Goal: Use online tool/utility: Utilize a website feature to perform a specific function

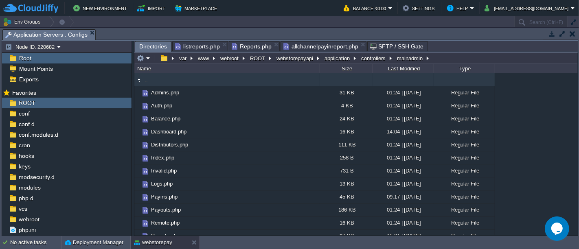
click at [155, 45] on span "Directories" at bounding box center [153, 47] width 28 height 10
click at [181, 81] on td ".." at bounding box center [226, 79] width 185 height 13
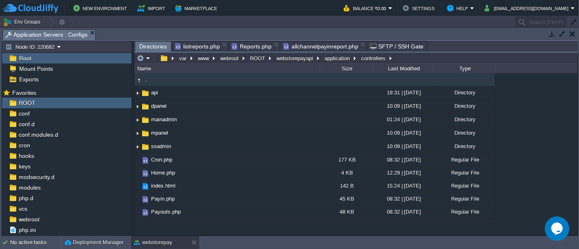
click at [165, 79] on td ".." at bounding box center [226, 79] width 185 height 13
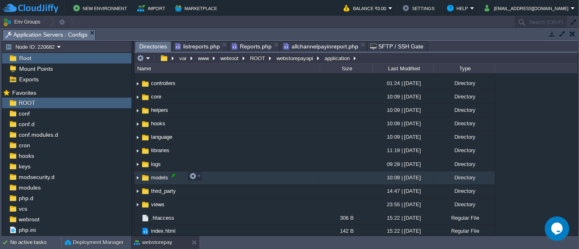
scroll to position [36, 0]
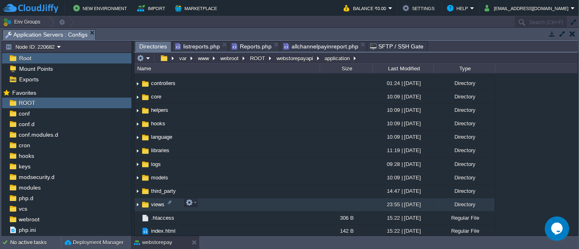
click at [177, 201] on td "views" at bounding box center [226, 204] width 185 height 13
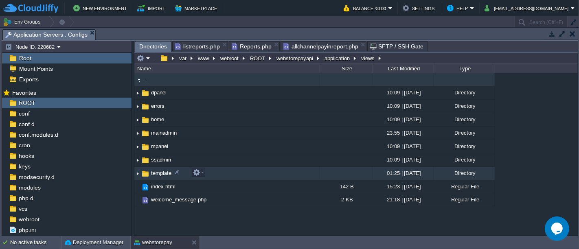
click at [207, 168] on td "template" at bounding box center [226, 173] width 185 height 13
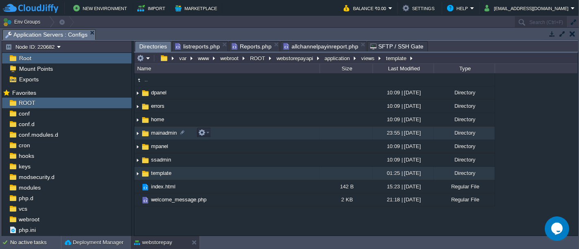
click at [220, 137] on td "mainadmin" at bounding box center [226, 133] width 185 height 13
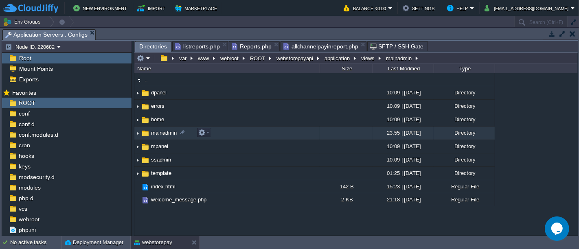
click at [220, 137] on td "mainadmin" at bounding box center [226, 133] width 185 height 13
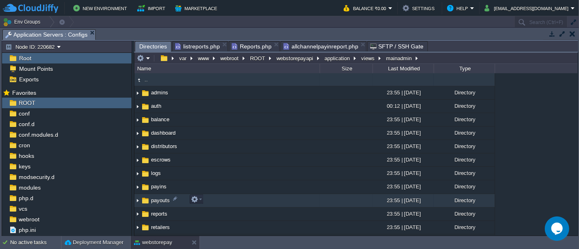
scroll to position [10, 0]
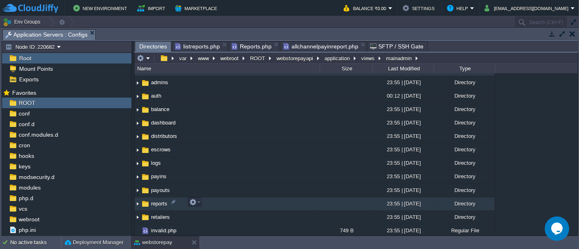
click at [212, 204] on td "reports" at bounding box center [226, 203] width 185 height 13
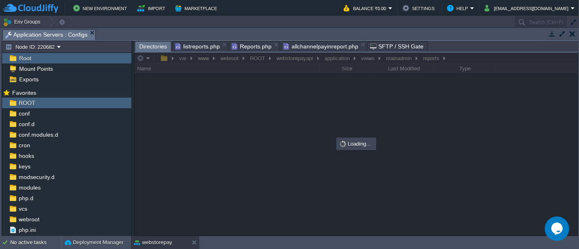
scroll to position [0, 0]
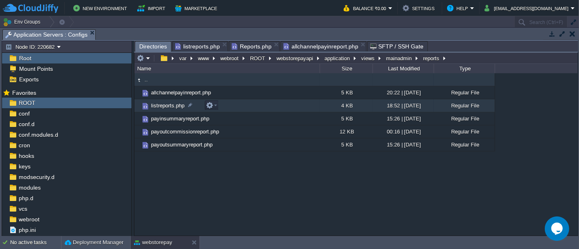
click at [247, 105] on td "listreports.php" at bounding box center [226, 105] width 185 height 13
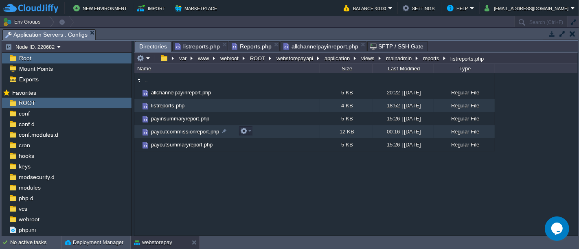
click at [259, 129] on td "payoutcommissionreport.php" at bounding box center [226, 131] width 185 height 13
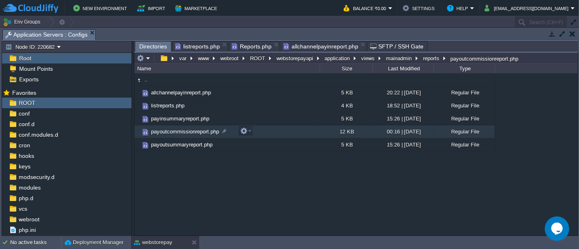
click at [259, 129] on td "payoutcommissionreport.php" at bounding box center [226, 131] width 185 height 13
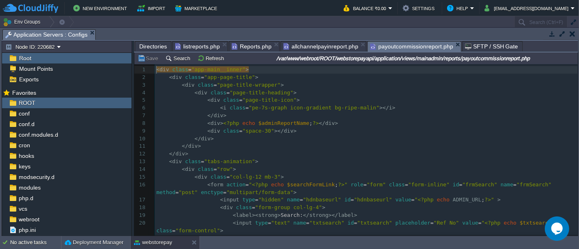
scroll to position [2, 0]
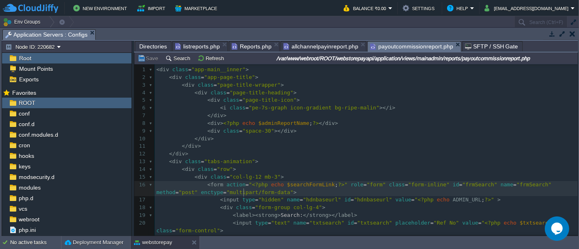
click at [367, 195] on pre "< form action = " <?php echo $searchFormLink ; ?> " role = "form" class = "form…" at bounding box center [366, 188] width 423 height 15
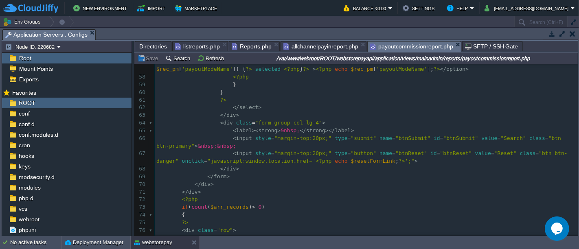
scroll to position [560, 0]
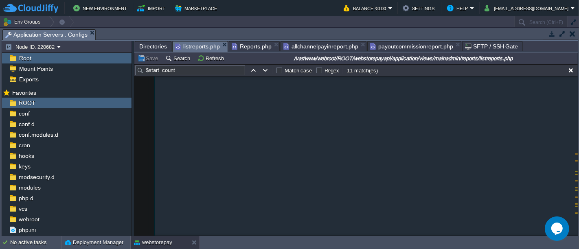
click at [191, 42] on span "listreports.php" at bounding box center [197, 47] width 45 height 10
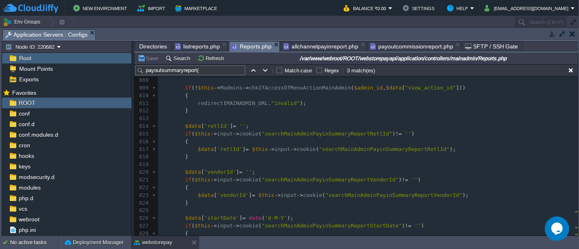
click at [252, 46] on span "Reports.php" at bounding box center [252, 47] width 40 height 10
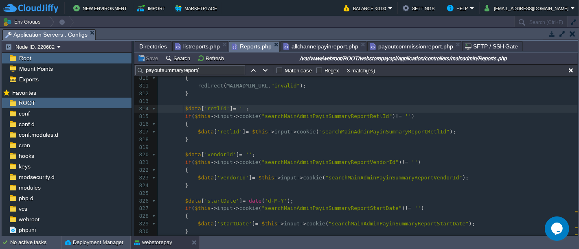
click at [182, 109] on div "xxxxxxxxxx 800 $data [ "view_action_id" ] = "148" ; 801 802 $admin_id = $this -…" at bounding box center [368, 224] width 420 height 453
type textarea "$data['retlId'] = ''; if($this->input->cookie("searchMainAdminPayinSummaryRepor…"
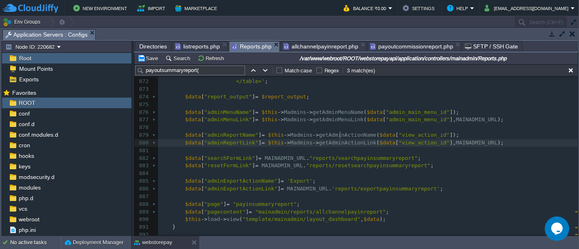
click at [338, 140] on span "getAdminActionLink" at bounding box center [347, 143] width 57 height 6
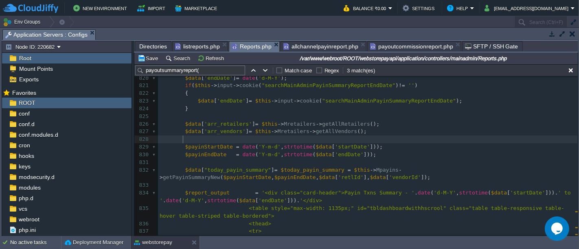
click at [268, 136] on pre at bounding box center [368, 140] width 420 height 8
click at [184, 114] on div "xxxxxxxxxx $data [ "adminReportLink" ] = $this -> Madmins -> getAdminActionLink…" at bounding box center [368, 150] width 420 height 337
type textarea "$data['arr_retailers'] = $this->Mretailers->getAllRetailers(); $data['arr_vendo…"
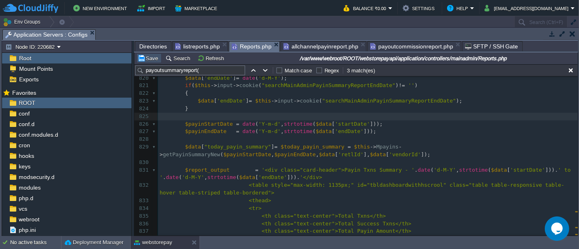
click at [149, 56] on button "Save" at bounding box center [149, 58] width 23 height 7
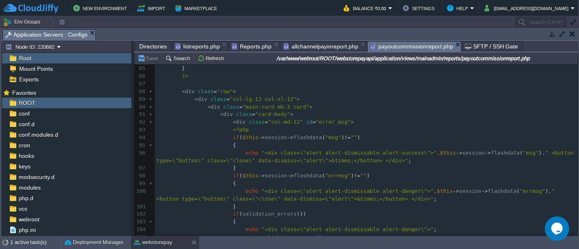
click at [399, 45] on span "payoutcommissionreport.php" at bounding box center [411, 47] width 83 height 10
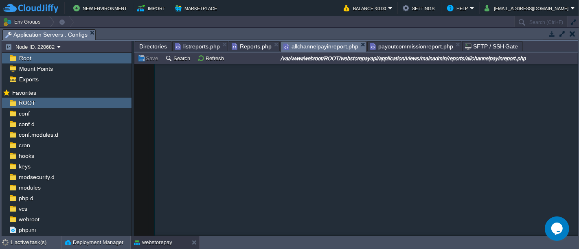
click at [311, 46] on span "allchannelpayinreport.php" at bounding box center [320, 47] width 75 height 10
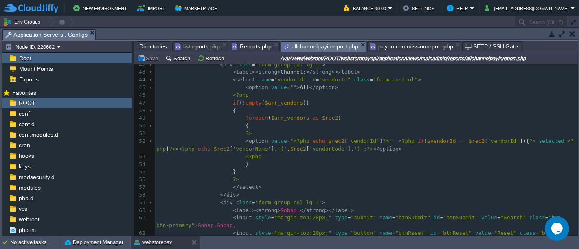
type textarea "-"
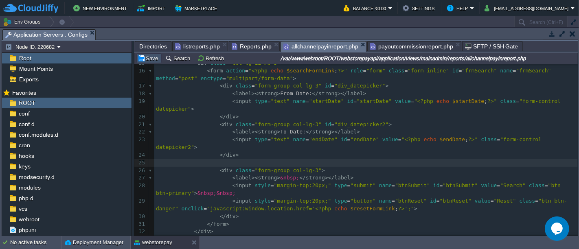
click at [150, 55] on button "Save" at bounding box center [149, 58] width 23 height 7
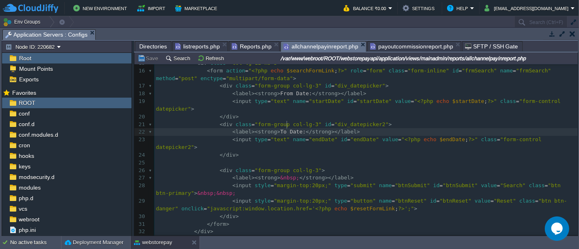
click at [287, 121] on div "x 84 < div class = "form-group col-lg-3" > 1 < div class = "app-main__inner" > …" at bounding box center [365, 182] width 423 height 460
type textarea "To Date"
click at [313, 167] on pre "< div class = "form-group col-lg-3" >" at bounding box center [365, 171] width 423 height 8
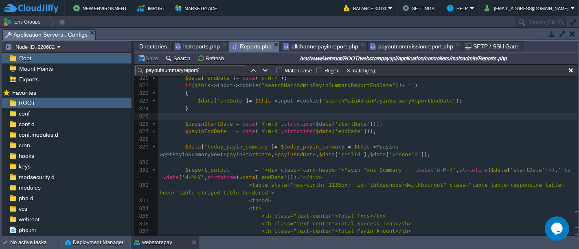
click at [246, 44] on span "Reports.php" at bounding box center [252, 47] width 40 height 10
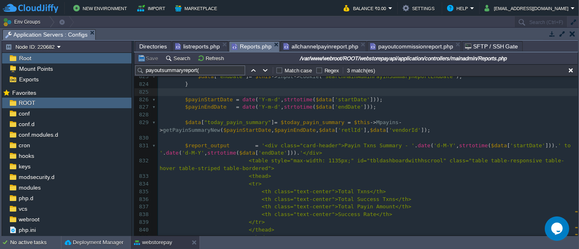
scroll to position [6227, 0]
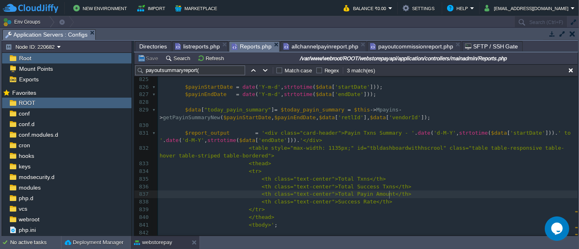
click at [403, 194] on pre "<th class="text-center">Total Payin Amount</th>" at bounding box center [368, 194] width 420 height 8
click at [385, 183] on div "xxxxxxxxxx $data [ "adminReportLink" ] = $this -> Madmins -> getAdminActionLink…" at bounding box center [368, 125] width 420 height 361
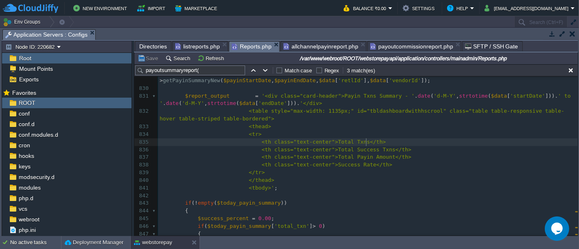
scroll to position [6251, 0]
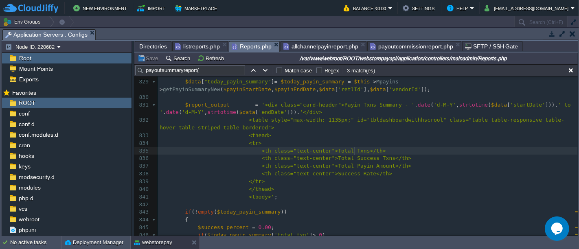
click at [354, 151] on div "xxxxxxxxxx $data [ "adminReportLink" ] = $this -> Madmins -> getAdminActionLink…" at bounding box center [368, 44] width 420 height 468
type textarea "Total"
type textarea "Txns"
type textarea "Total Success Txns"
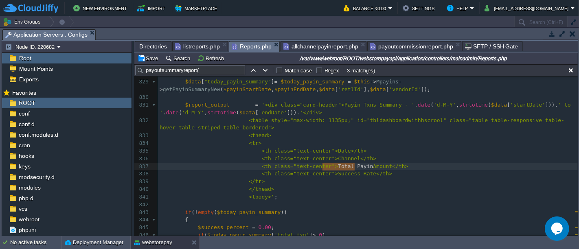
type textarea "Total Payin Amount"
click at [352, 174] on div "xxxxxxxxxx $data [ "adminReportLink" ] = $this -> Madmins -> getAdminActionLink…" at bounding box center [368, 155] width 420 height 322
type textarea "Success Rate"
click at [375, 175] on pre "<th class="text-center">Total Txns</th>" at bounding box center [368, 174] width 420 height 8
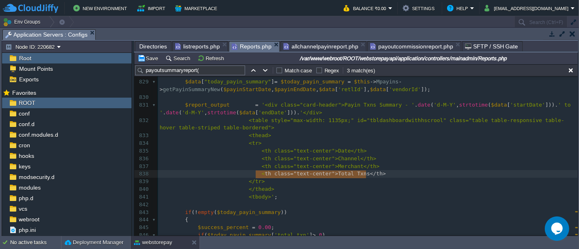
type textarea "<th class="text-center">Total Txns</th>"
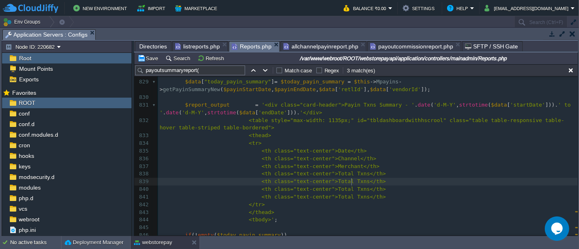
click at [352, 182] on div "xxxxxxxxxx $data [ "adminReportLink" ] = $this -> Madmins -> getAdminActionLink…" at bounding box center [368, 166] width 420 height 345
type textarea "Total Txns"
click at [350, 189] on span "<th class="text-center">Total Txns</th>" at bounding box center [323, 189] width 124 height 6
type textarea "Total Txns"
click at [326, 197] on div "xxxxxxxxxx $data [ "adminReportLink" ] = $this -> Madmins -> getAdminActionLink…" at bounding box center [368, 166] width 420 height 345
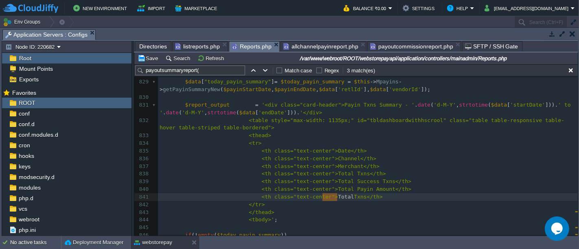
type textarea "Total Txns"
paste textarea
click at [370, 197] on div "xxxxxxxxxx $data [ "adminReportLink" ] = $this -> Madmins -> getAdminActionLink…" at bounding box center [368, 166] width 420 height 345
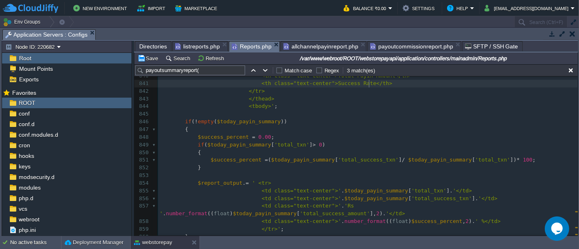
scroll to position [6369, 0]
click at [245, 122] on span "$today_payin_summary" at bounding box center [249, 121] width 64 height 6
type textarea "$today_payin_summary"
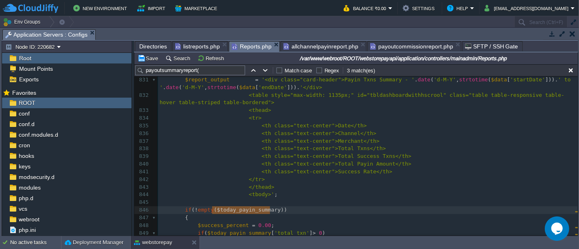
scroll to position [6231, 0]
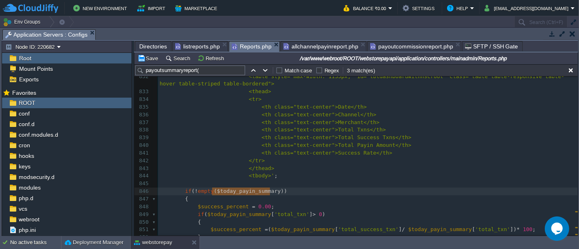
type input "$today_payin_summary"
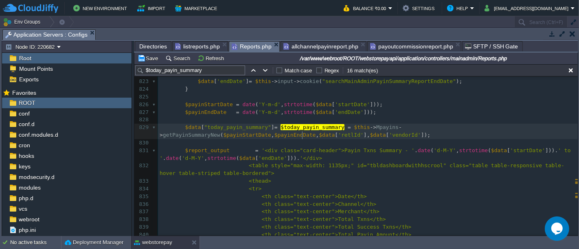
click at [303, 135] on div "xxxxxxxxxx 811 redirect ( MAINADMIN_URL . "invalid" ); 812 } 813 814 $data [ 's…" at bounding box center [368, 197] width 420 height 422
type textarea ",$data['retlId'],$data['vendorId']"
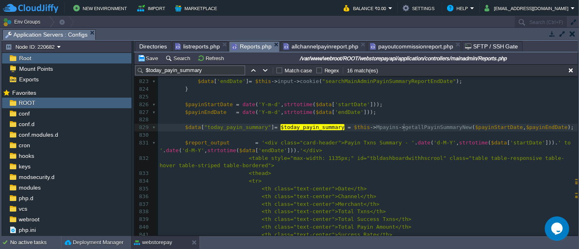
type textarea "all"
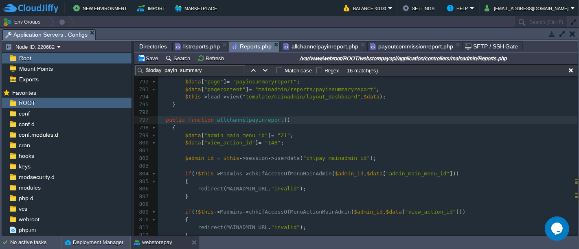
click at [245, 120] on div "xxxxxxxxxx $data [ "today_payin_summary" ] = $today_payin_summary = $this -> Mp…" at bounding box center [368, 150] width 420 height 315
type textarea "allchannelpayinreport"
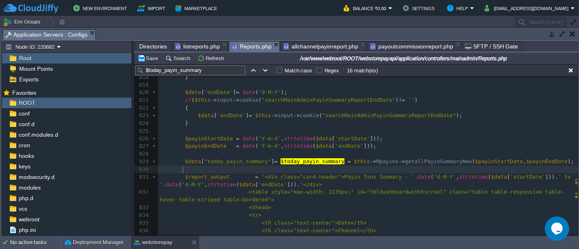
click at [398, 166] on pre at bounding box center [368, 170] width 420 height 8
type textarea "PayinSummaryNew"
paste textarea
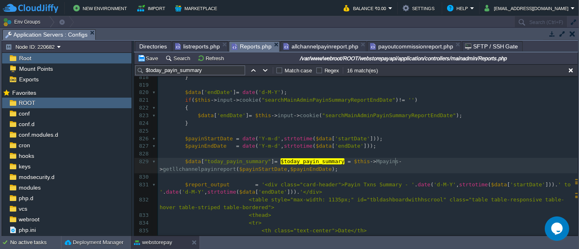
type textarea "A"
type textarea "C"
type textarea "P"
type textarea "R"
type textarea "getAllChannel"
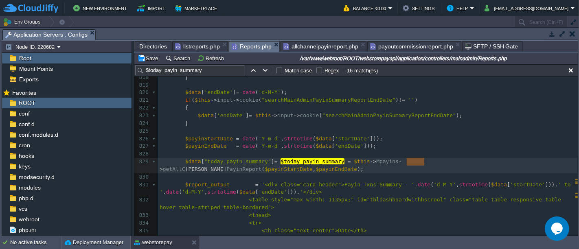
type textarea "Channel"
type textarea "payin"
paste textarea
type textarea "c"
type textarea "channel"
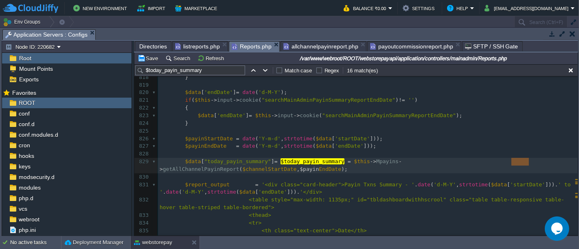
type textarea "payin"
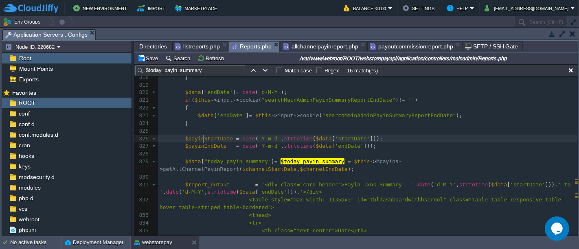
click at [203, 136] on div "xxxxxxxxxx $data [ "today_payin_summary" ] = $today_payin_summary = $this -> Mp…" at bounding box center [368, 135] width 420 height 368
type textarea "$payinStartDate"
type textarea "payinStartDate"
type input "payinStartDate"
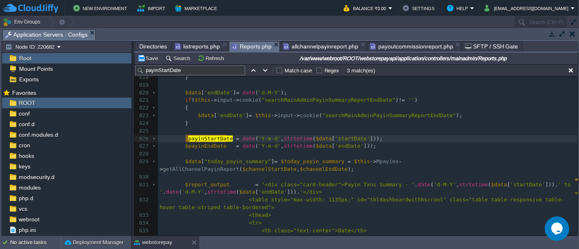
type textarea "payinStartDate"
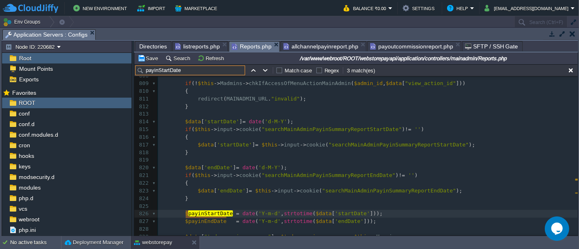
scroll to position [6115, 0]
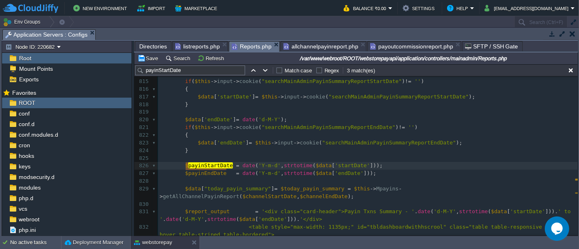
click at [200, 166] on span "payinStartDate" at bounding box center [210, 165] width 45 height 6
click at [200, 164] on span "payinStartDate" at bounding box center [210, 165] width 45 height 6
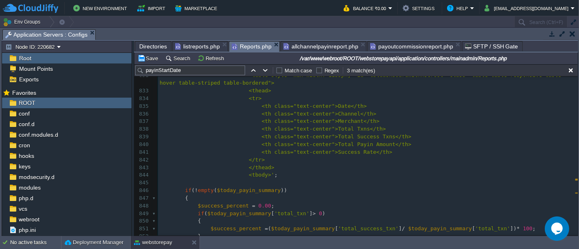
scroll to position [6448, 0]
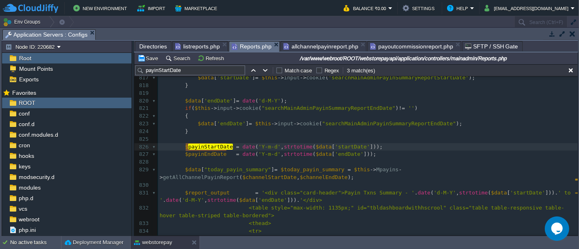
click at [202, 146] on span "payinStartDate" at bounding box center [210, 147] width 45 height 6
type textarea "payin"
paste textarea
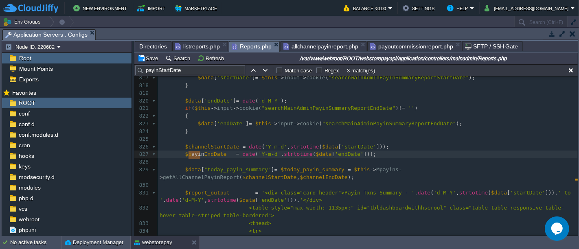
type textarea "payin"
click at [149, 55] on button "Save" at bounding box center [149, 58] width 23 height 7
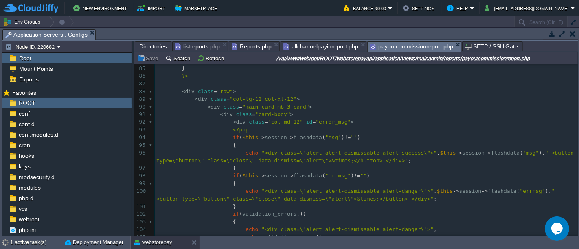
click at [393, 47] on span "payoutcommissionreport.php" at bounding box center [411, 47] width 83 height 10
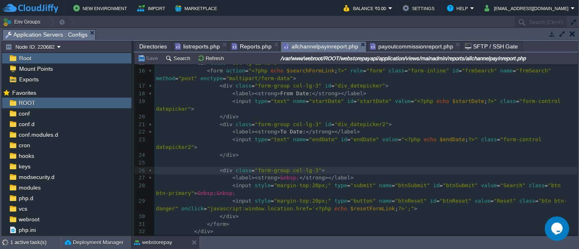
click at [301, 46] on span "allchannelpayinreport.php" at bounding box center [320, 47] width 75 height 10
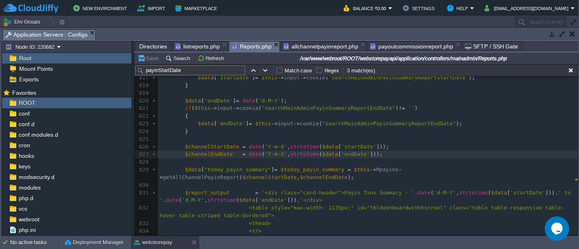
click at [242, 47] on span "Reports.php" at bounding box center [252, 47] width 40 height 10
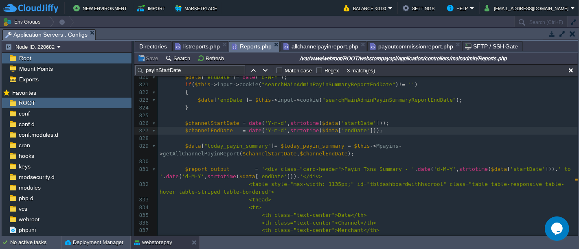
scroll to position [6194, 0]
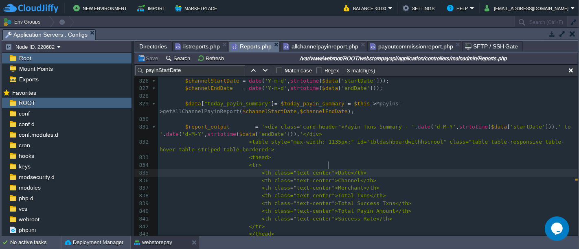
click at [328, 162] on div "xxxxxxxxxx $data [ "today_payin_summary" ] = $today_payin_summary = $this -> Mp…" at bounding box center [368, 146] width 420 height 445
type textarea "Date"
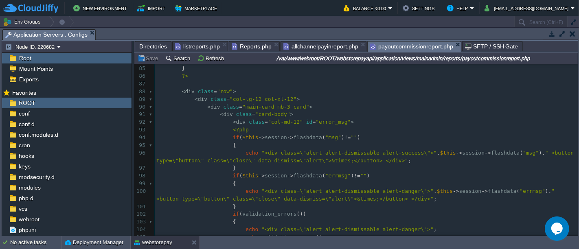
click at [409, 45] on span "payoutcommissionreport.php" at bounding box center [411, 47] width 83 height 10
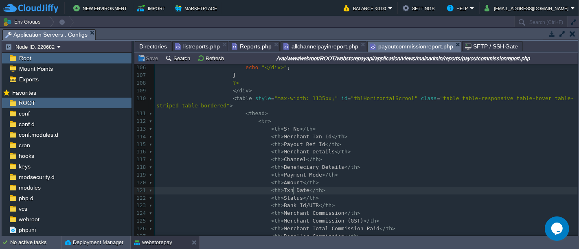
click at [292, 190] on span "Txn Date" at bounding box center [297, 190] width 26 height 6
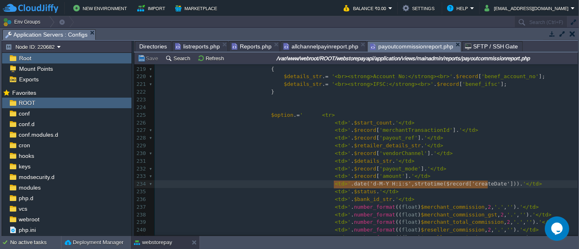
type textarea "date('d-M-Y H:i:s',strtotime($record['createDate']))"
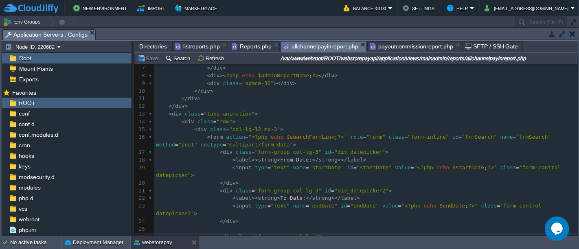
click at [304, 43] on span "allchannelpayinreport.php" at bounding box center [320, 47] width 75 height 10
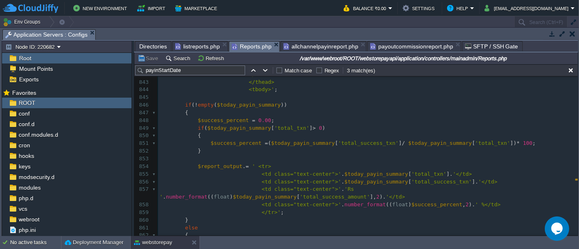
click at [243, 50] on span "Reports.php" at bounding box center [252, 47] width 40 height 10
click at [326, 165] on div "xxxxxxxxxx $data [ "today_payin_summary" ] = $today_payin_summary = $this -> Mp…" at bounding box center [368, 81] width 420 height 483
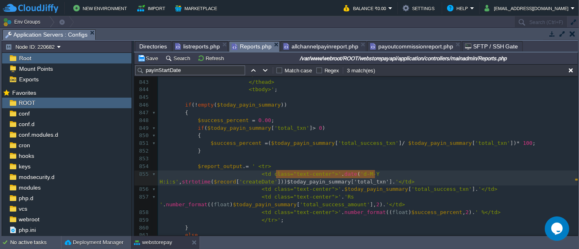
type textarea "$today_payin_summary['total_txn']"
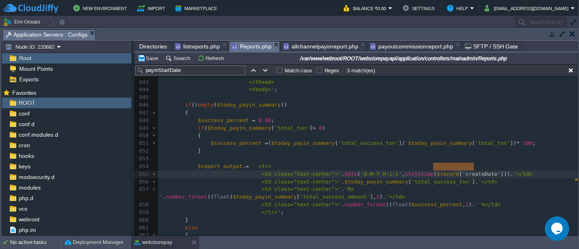
type textarea "$record['createDate']"
paste textarea
click at [374, 179] on span "$today_payin_summary" at bounding box center [376, 182] width 64 height 6
type textarea "$today_payin_summary"
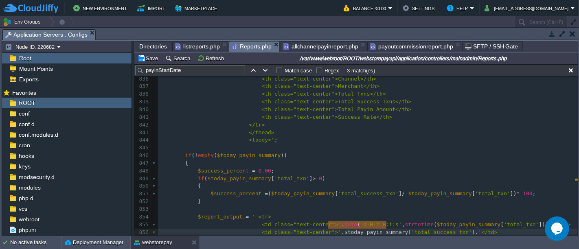
scroll to position [6332, 0]
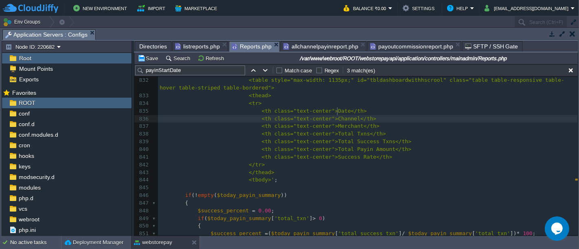
click at [336, 116] on span "<th class="text-center">Channel</th>" at bounding box center [319, 119] width 115 height 6
type textarea "Channel"
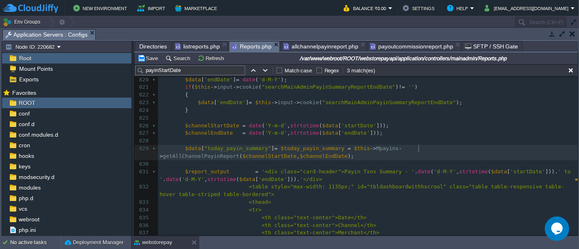
click at [418, 149] on div "xxxxxxxxxx $data [ "today_payin_summary" ] = $today_payin_summary = $this -> Mp…" at bounding box center [368, 156] width 420 height 315
type textarea "getAllChannelPayinReport"
click at [149, 57] on button "Save" at bounding box center [149, 58] width 23 height 7
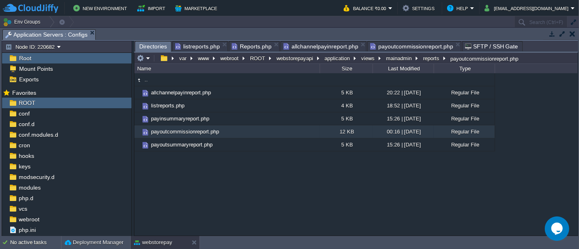
click at [152, 44] on span "Directories" at bounding box center [153, 47] width 28 height 10
click at [333, 56] on button "application" at bounding box center [337, 58] width 28 height 7
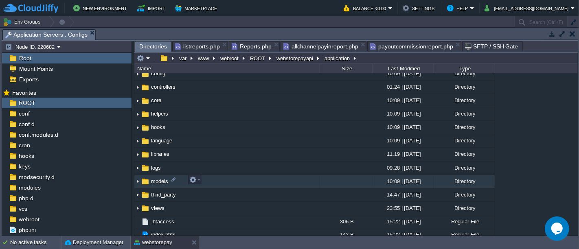
click at [219, 180] on td "models" at bounding box center [226, 181] width 185 height 13
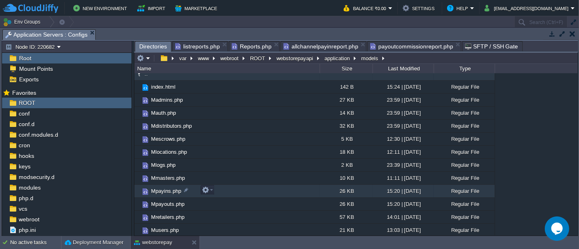
click at [224, 191] on td "Mpayins.php" at bounding box center [226, 191] width 185 height 13
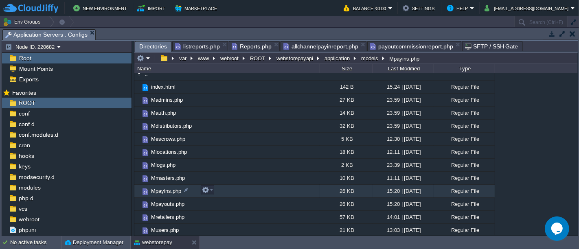
click at [224, 191] on td "Mpayins.php" at bounding box center [226, 191] width 185 height 13
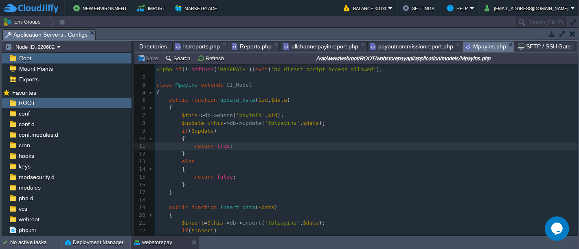
click at [276, 148] on pre "return true ;" at bounding box center [366, 146] width 423 height 8
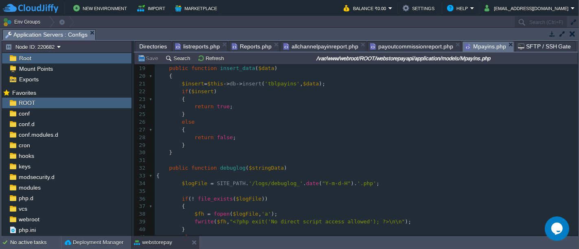
scroll to position [144, 0]
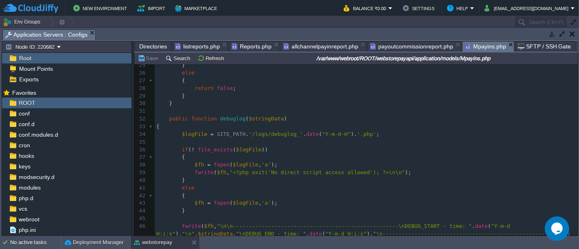
type textarea "​"
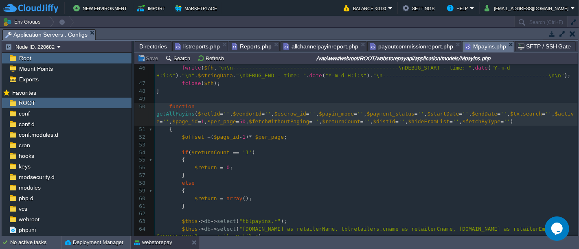
click at [175, 116] on pre "function getAllPayins ( $retlId = '' , $vendorId = '' , $escrow_id = '' , $payi…" at bounding box center [366, 114] width 423 height 23
type textarea "getAllPayins"
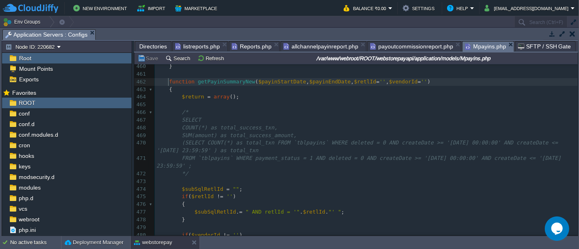
click at [168, 80] on div "x function getAllPayins ( $retlId = '' , $vendorId = '' , $escrow_id = '' , $pa…" at bounding box center [366, 155] width 423 height 368
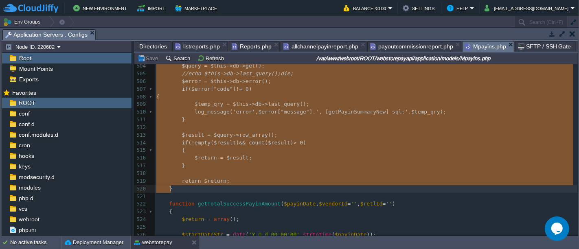
type textarea "function getPayinSummaryNew($payinStartDate,$payinEndDate,$retlId='',$vendorId=…"
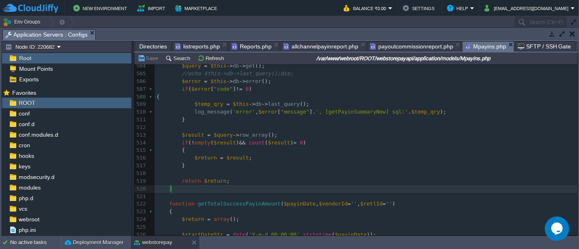
click at [244, 193] on pre at bounding box center [366, 197] width 423 height 8
type textarea "-"
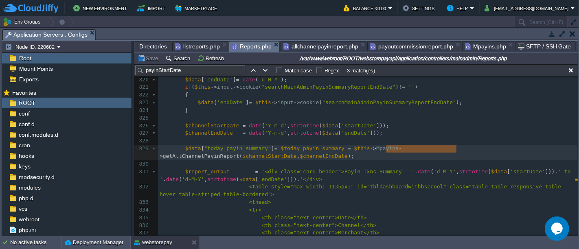
click at [243, 48] on span "Reports.php" at bounding box center [252, 47] width 40 height 10
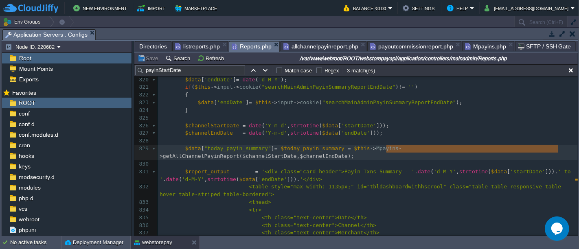
type textarea "getAllChannelPayinReport($channelStartDate,$channelEndDate)"
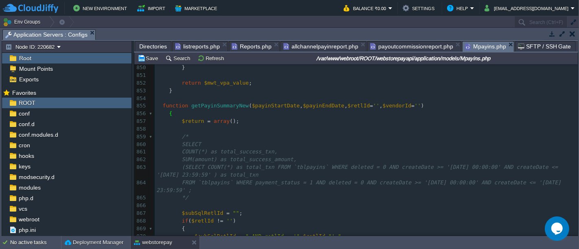
click at [479, 46] on span "Mpayins.php" at bounding box center [485, 47] width 41 height 10
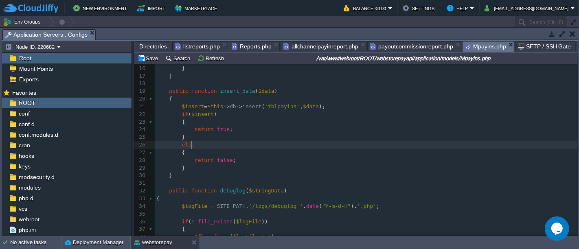
click at [445, 141] on pre "else" at bounding box center [366, 145] width 423 height 8
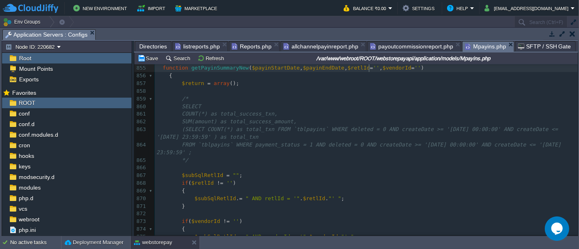
click at [383, 68] on span "$vendorId" at bounding box center [397, 68] width 28 height 6
type textarea "getPayinSummaryNew($payinStartDate,$payinEndDate,$retlId='',$vendorId='')"
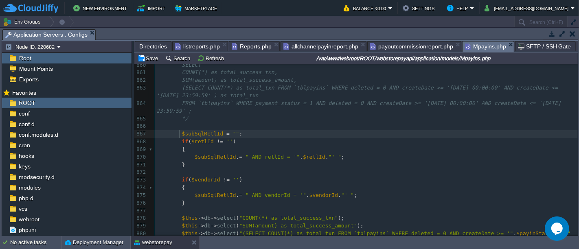
click at [179, 134] on div "xxxxxxxxxx } 844 { 845 $mwt_vpa_value = MWT_VPA10 ; 846 } 847 elseif ( $totalSu…" at bounding box center [366, 127] width 423 height 376
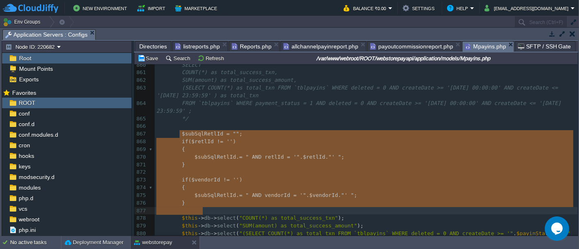
type textarea "$subSqlRetlId = ""; if($retlId != '') { $subSqlRetlId .= " AND retlId = '".$ret…"
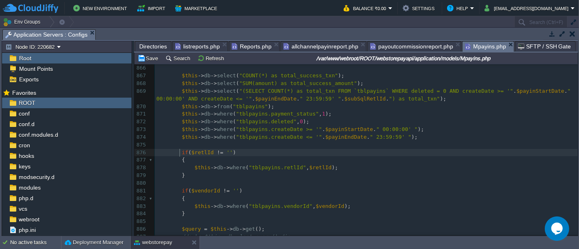
click at [181, 153] on div "xxxxxxxxxx } 844 { 845 $mwt_vpa_value = MWT_VPA10 ; 846 } 847 elseif ( $totalSu…" at bounding box center [366, 106] width 423 height 453
type textarea "if($retlId != '') { $this->db->where("tblpayins.retlId", $retlId); } if($vendor…"
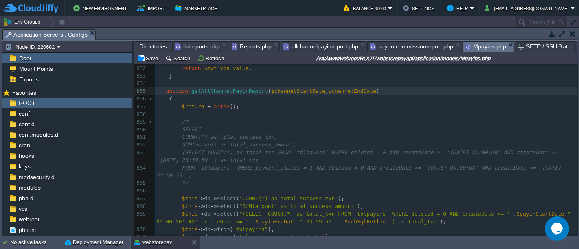
click at [287, 92] on div "xxxxxxxxxx } 841 $mwt_vpa_value = MWT_VPA9 ; 842 } 843 elseif ( $totalSuccessAm…" at bounding box center [366, 198] width 423 height 437
type textarea "$channelStartDate"
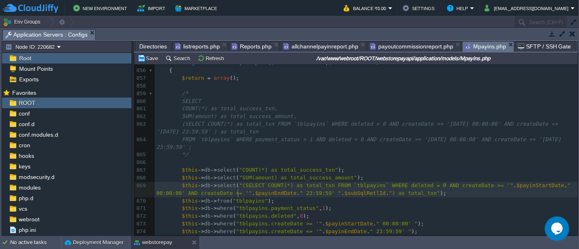
click at [255, 191] on span "$payinEndDate" at bounding box center [276, 193] width 42 height 6
type textarea "$payinEndDate"
type textarea "$payinStartDate"
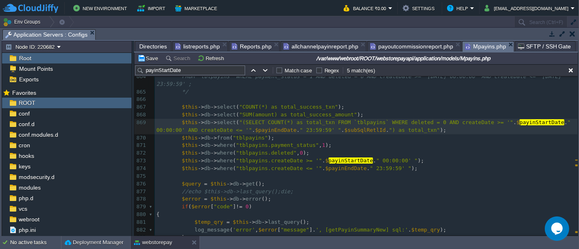
type textarea "$payinStartDate"
paste textarea
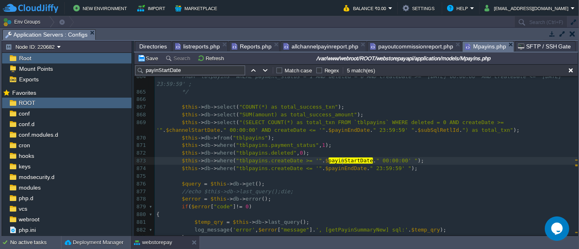
click at [342, 161] on div "xxxxxxxxxx $this -> db -> select ( "(SELECT COUNT(*) as total_txn FROM `tblpayi…" at bounding box center [366, 122] width 423 height 407
type textarea "$payinStartDate"
paste textarea
click at [311, 168] on div "xxxxxxxxxx $this -> db -> select ( "(SELECT COUNT(*) as total_txn FROM `tblpayi…" at bounding box center [366, 122] width 423 height 407
type textarea "payinEndDate"
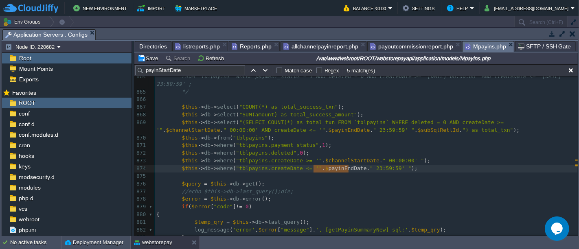
type input "payinEndDate"
click at [243, 138] on div "xxxxxxxxxx 854 855 function getAllChannelPayinReport ( $channelStartDate , $cha…" at bounding box center [366, 150] width 423 height 322
type textarea "tblpayins"
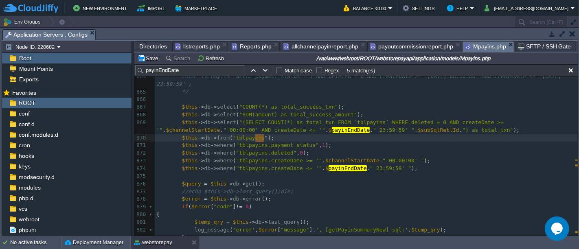
type textarea "");"
